Goal: Navigation & Orientation: Find specific page/section

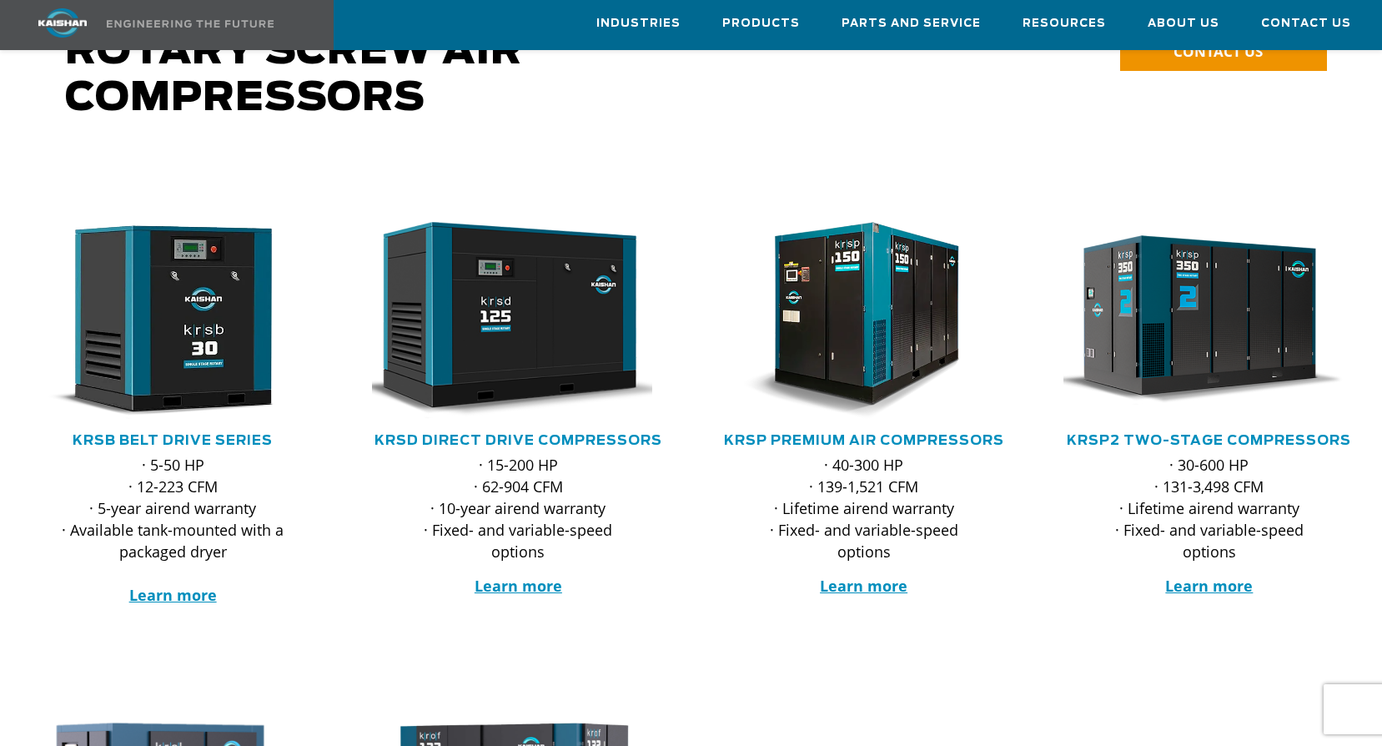
scroll to position [250, 0]
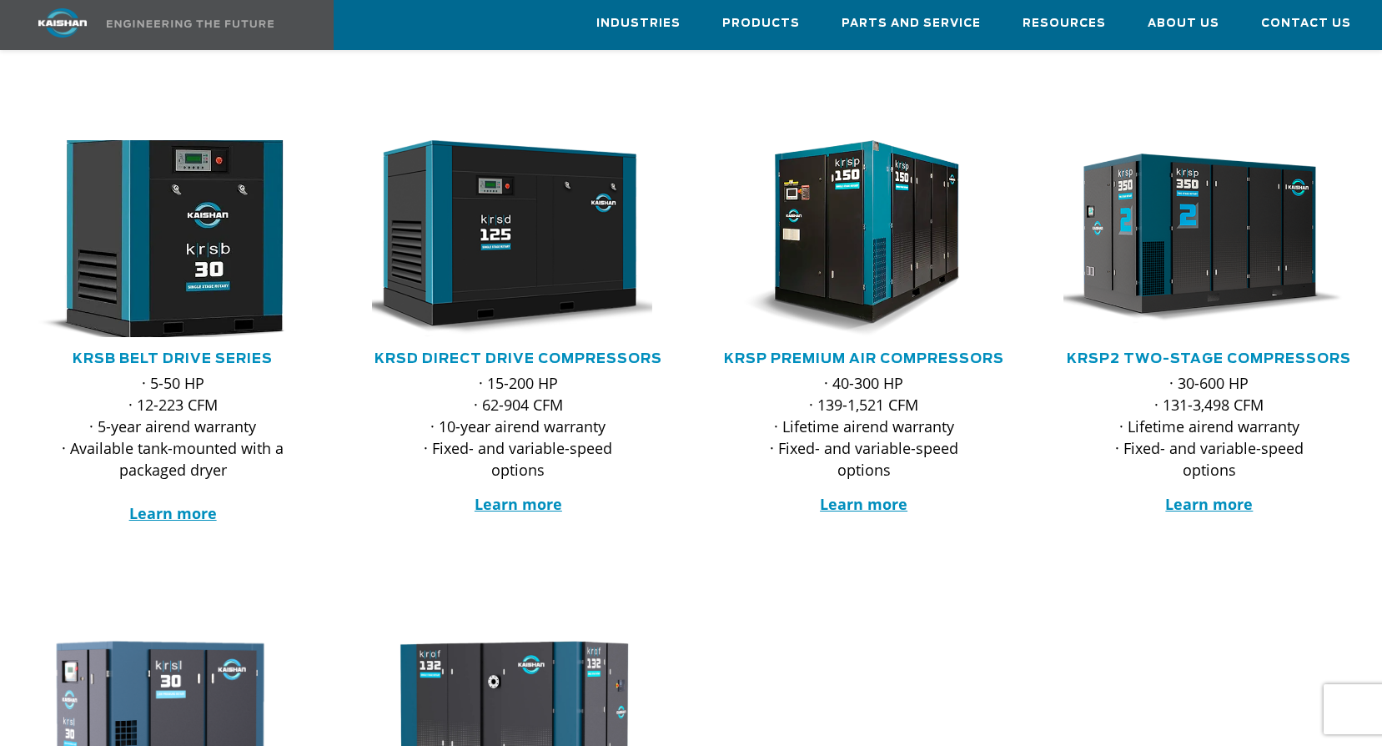
click at [159, 250] on img at bounding box center [160, 238] width 322 height 217
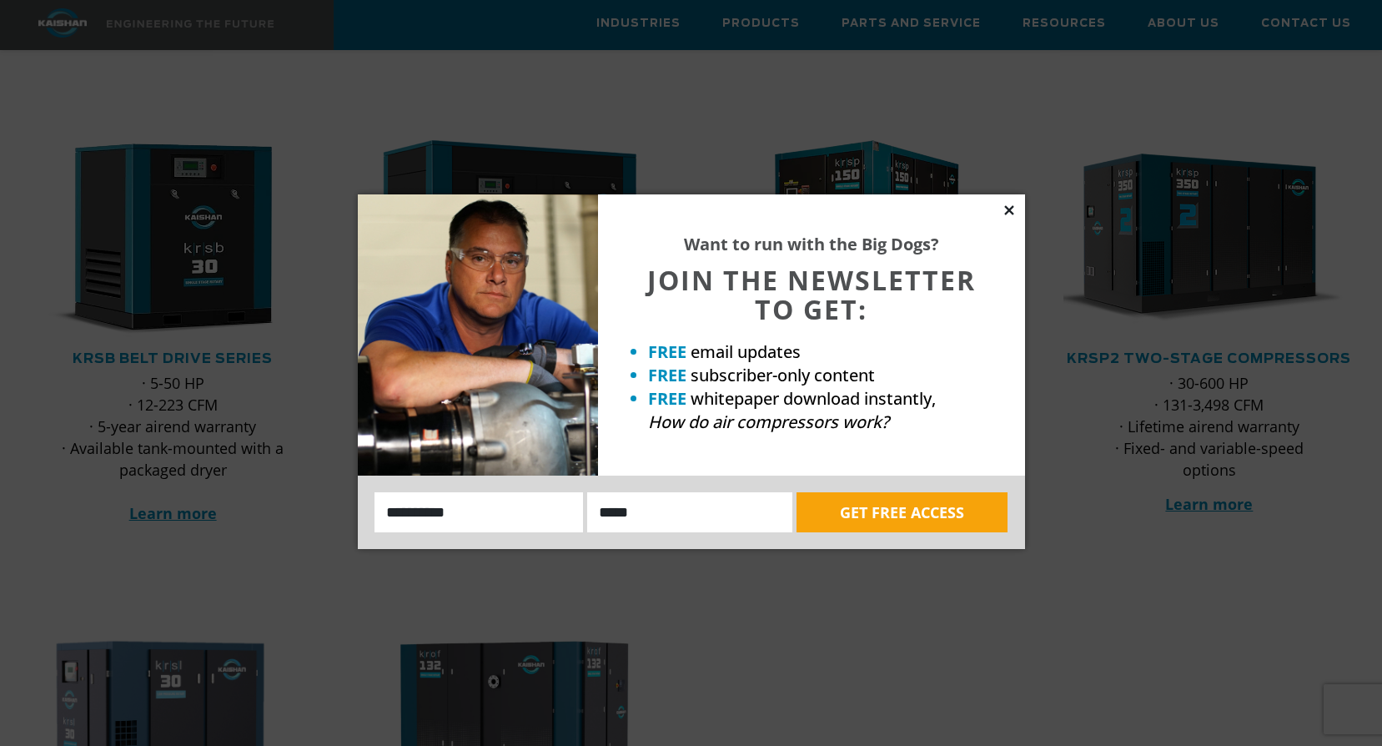
click at [1015, 211] on icon at bounding box center [1009, 210] width 15 height 15
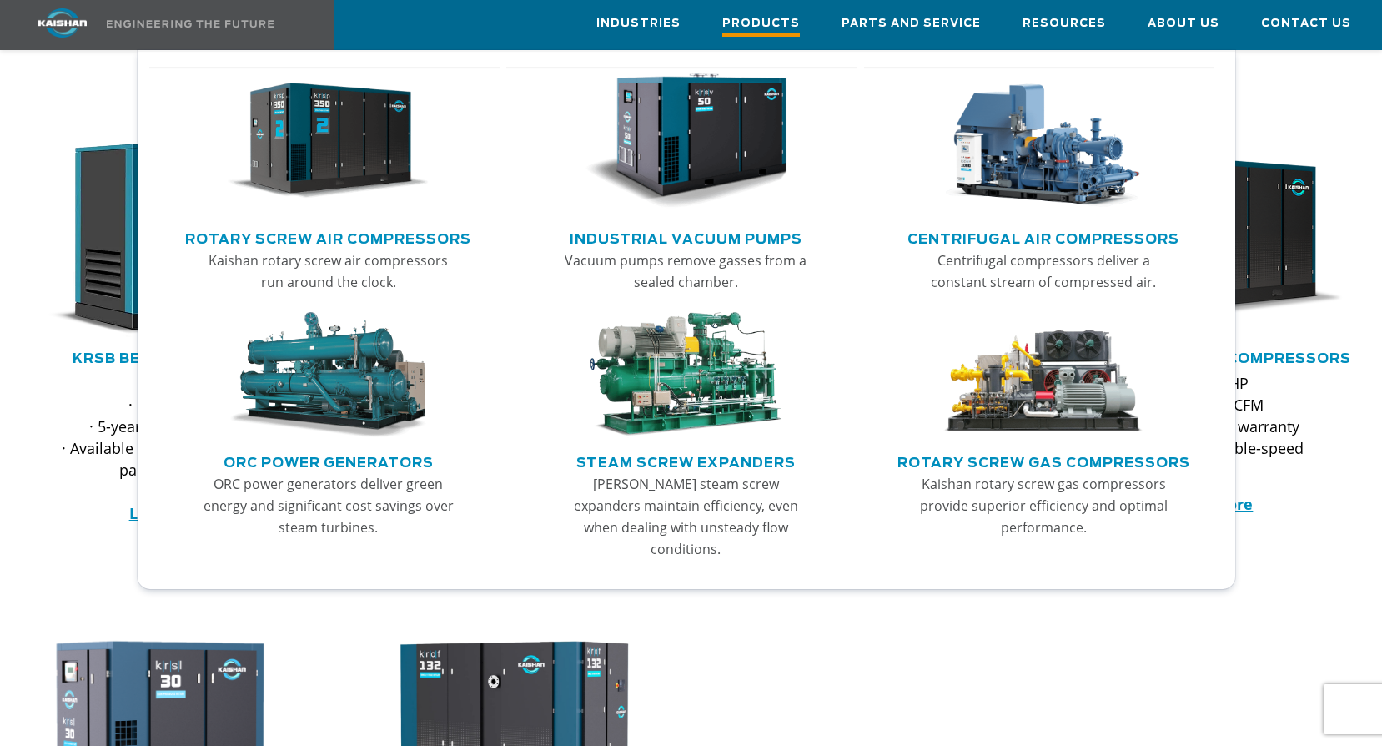
click at [753, 15] on span "Products" at bounding box center [762, 25] width 78 height 23
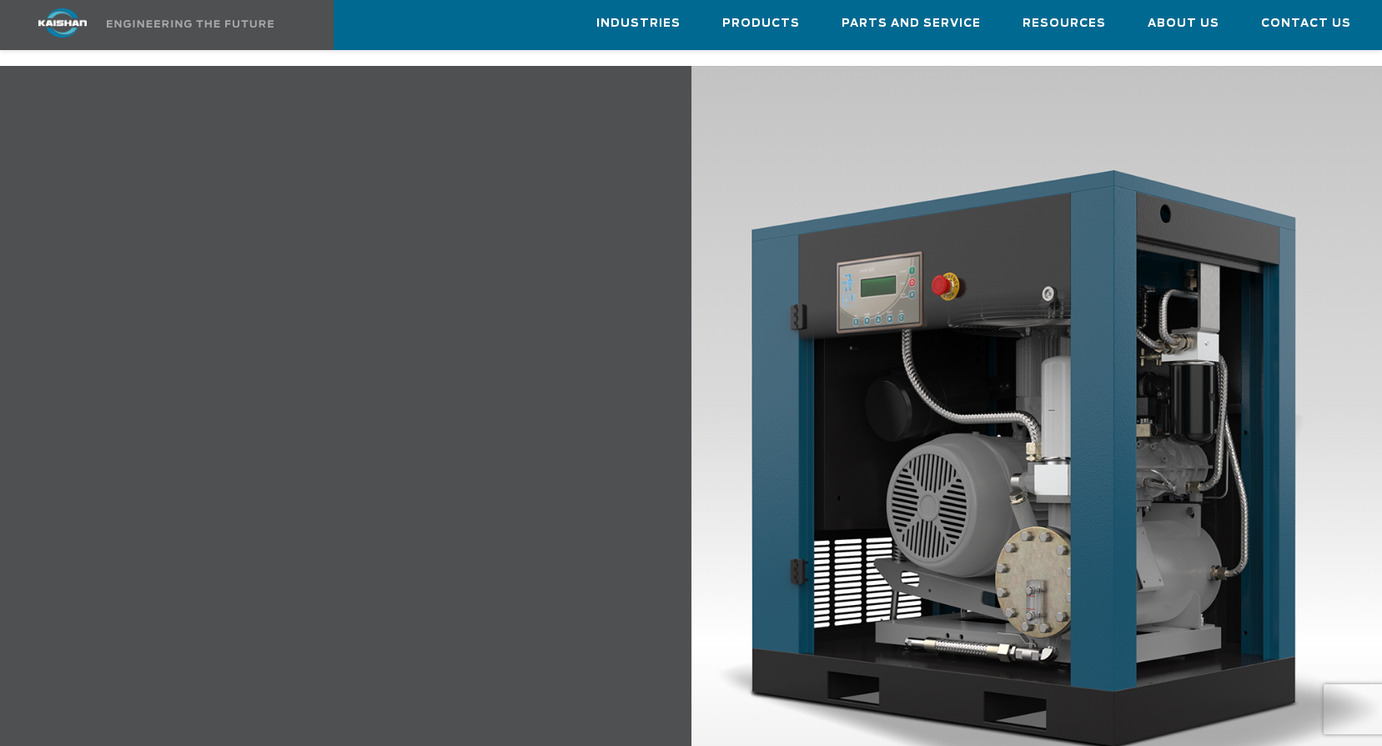
scroll to position [1836, 0]
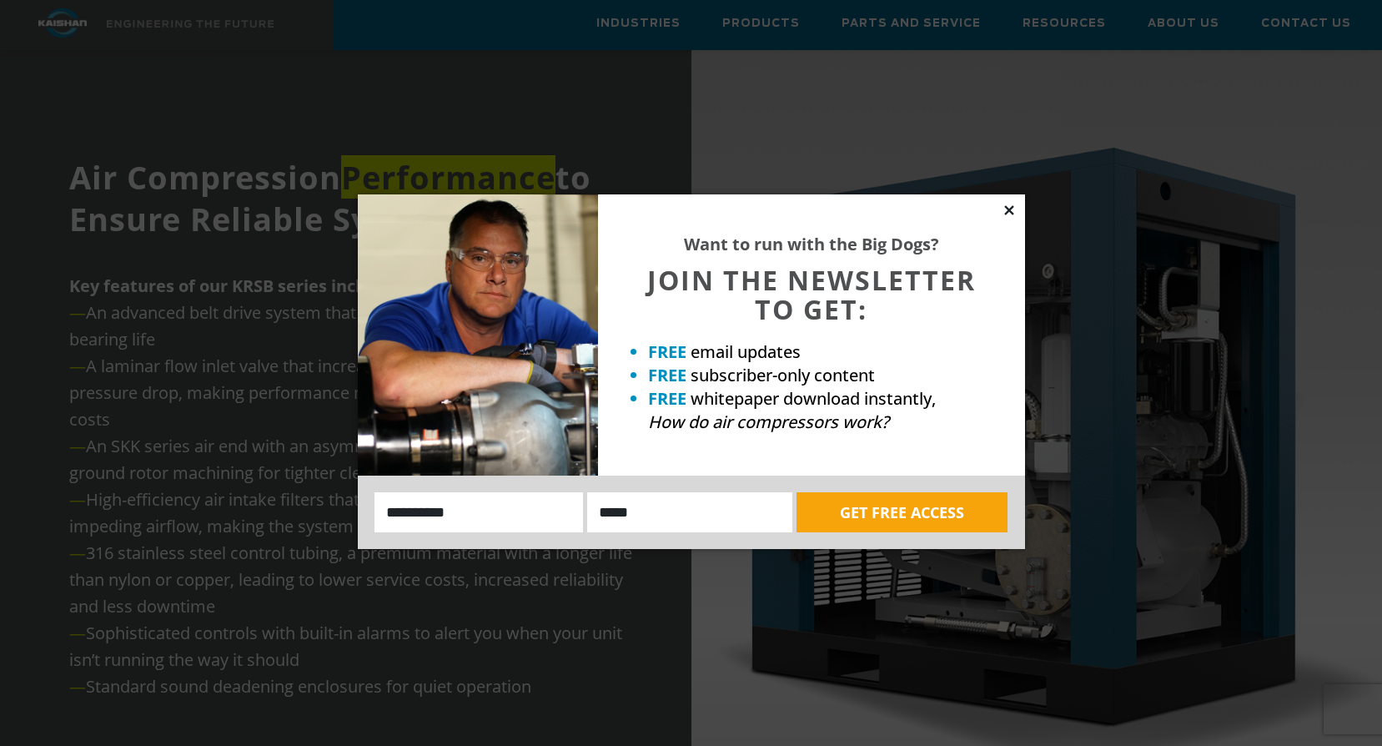
click at [1009, 213] on icon at bounding box center [1009, 210] width 15 height 15
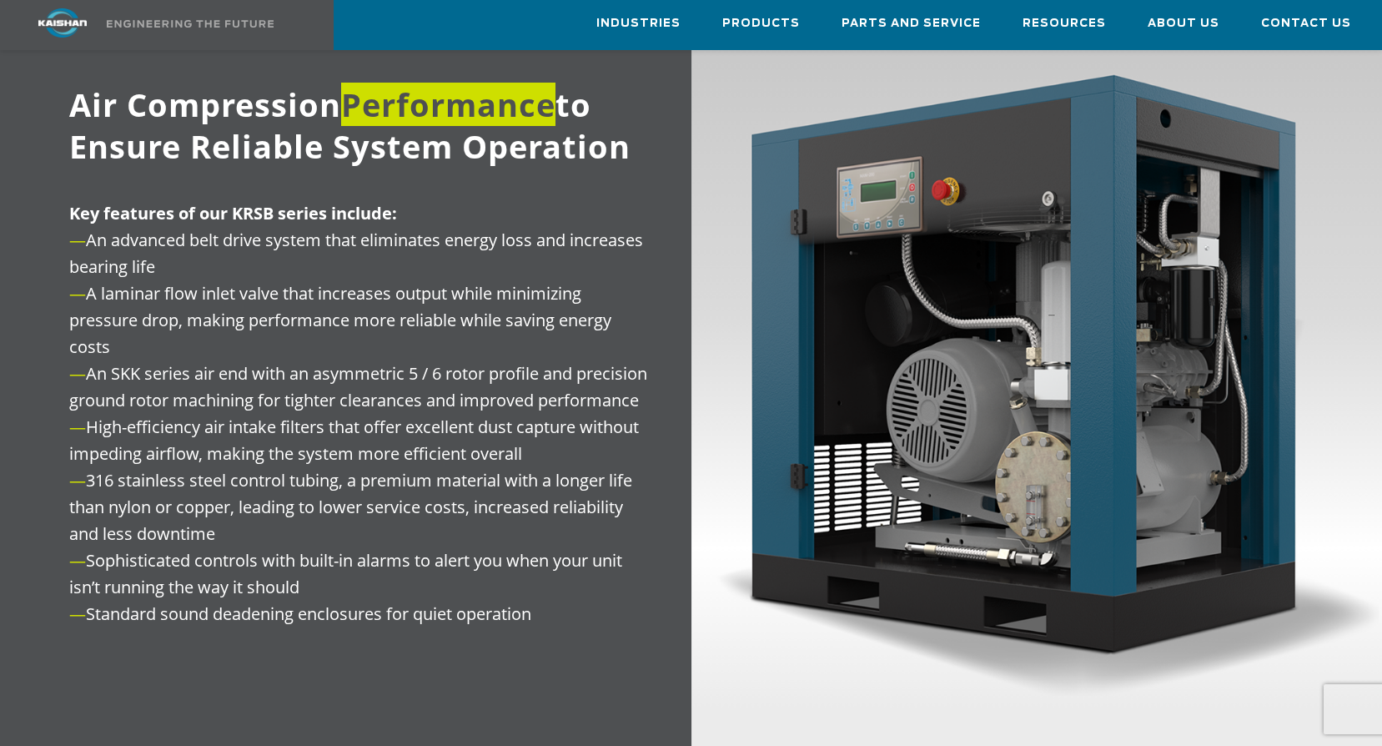
scroll to position [1919, 0]
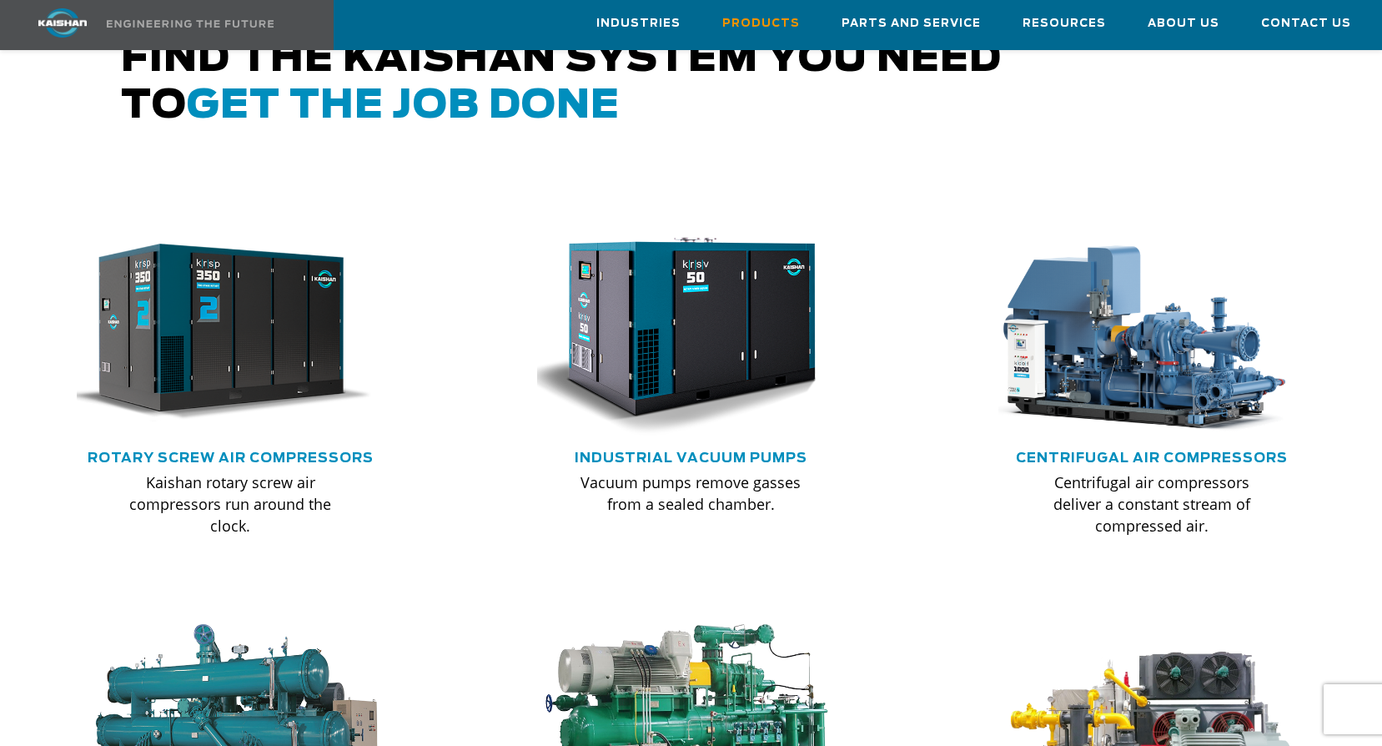
scroll to position [1001, 0]
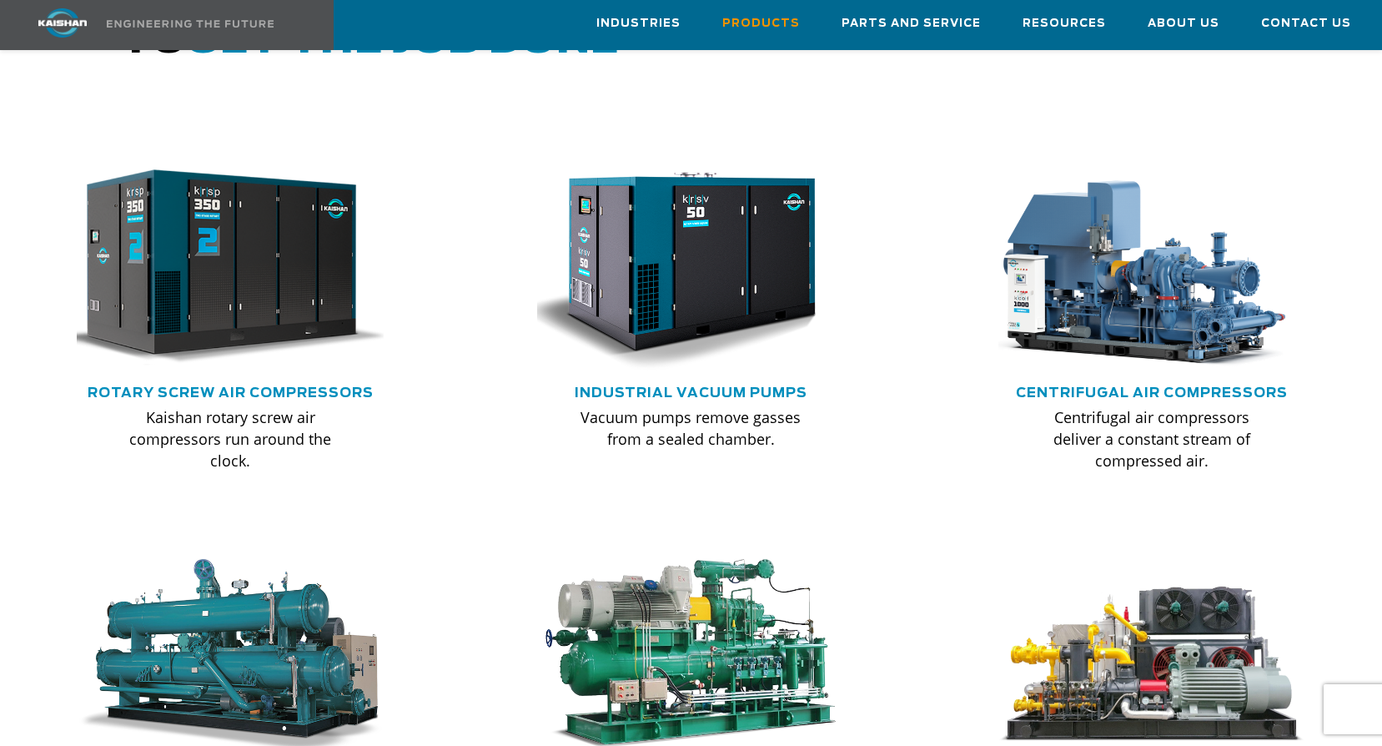
click at [243, 276] on img at bounding box center [218, 268] width 339 height 228
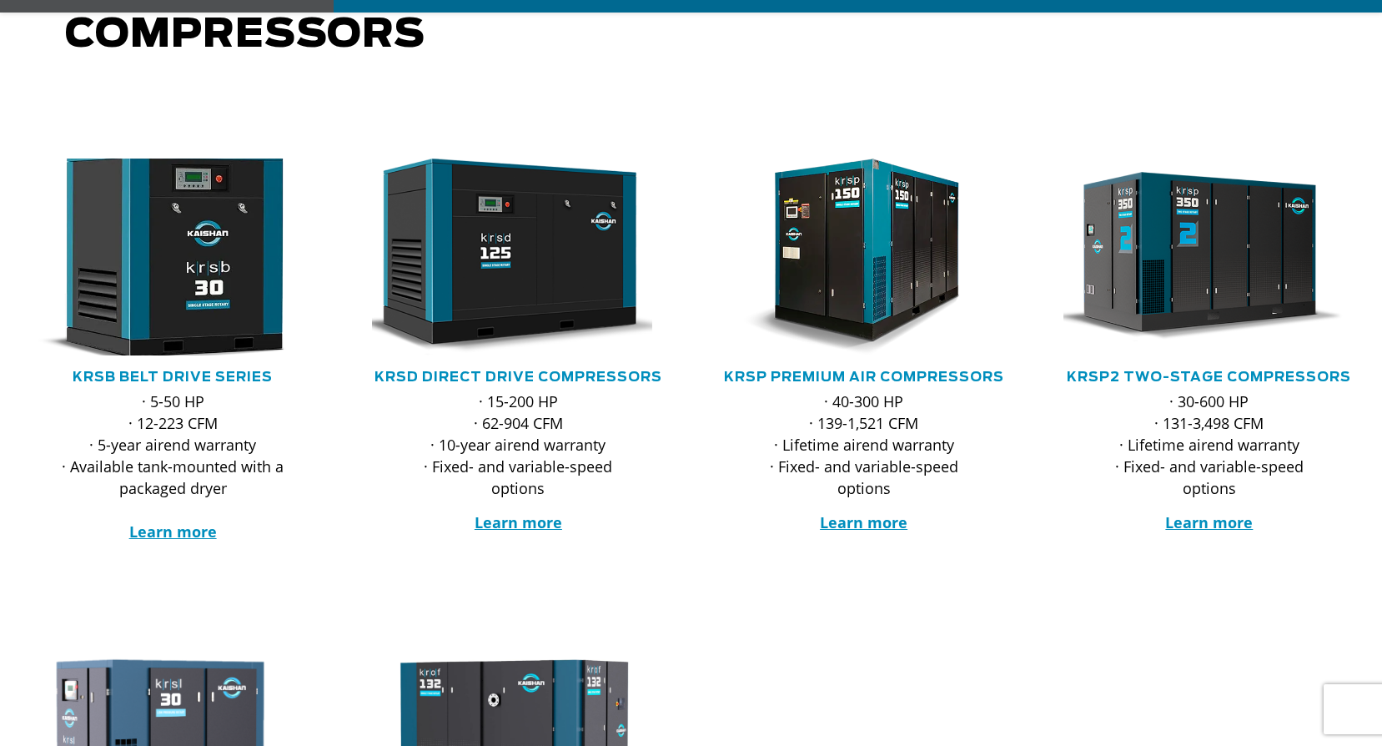
scroll to position [250, 0]
